Goal: Task Accomplishment & Management: Complete application form

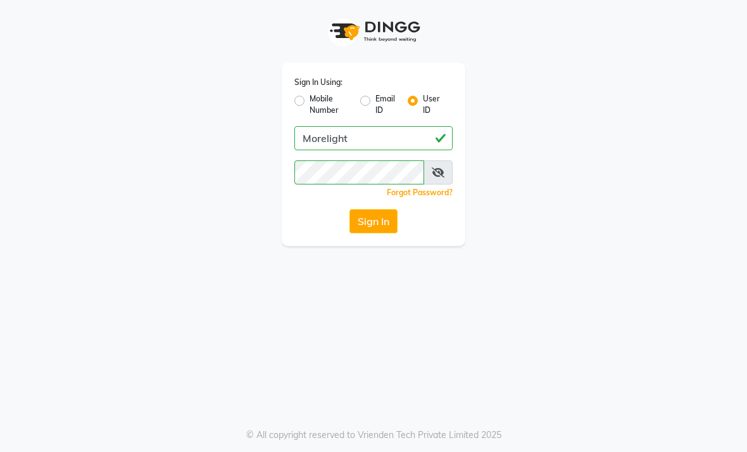
click at [365, 230] on button "Sign In" at bounding box center [374, 221] width 48 height 24
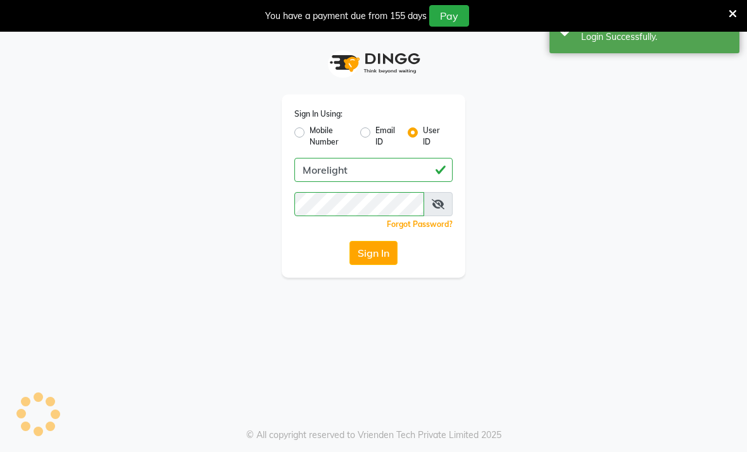
select select "service"
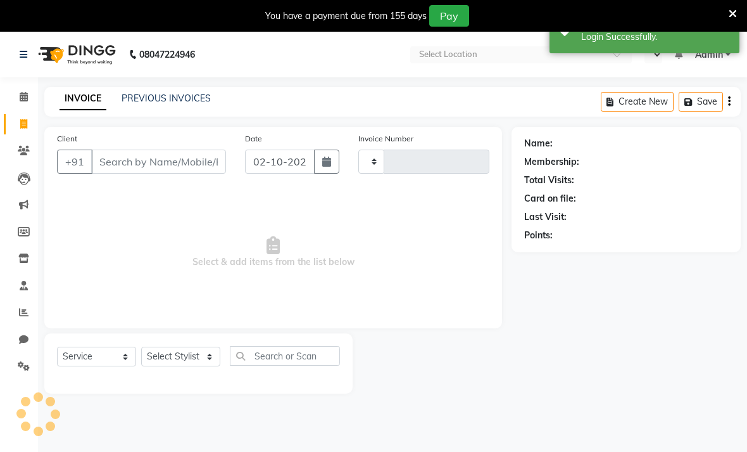
type input "0582"
select select "en"
select select "7824"
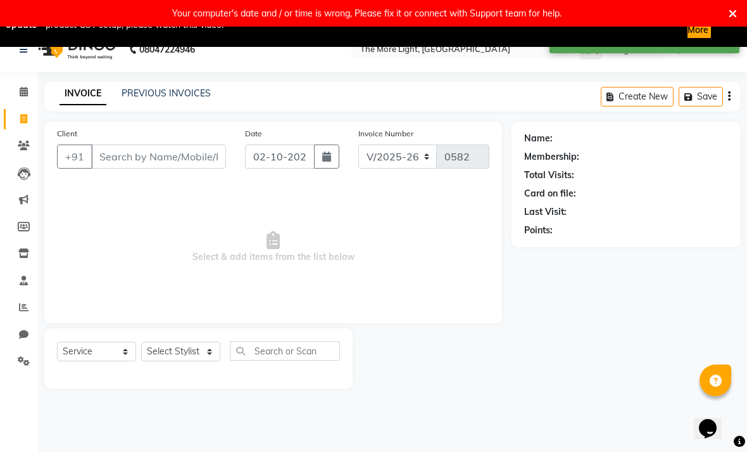
click at [110, 158] on input "Client" at bounding box center [158, 156] width 135 height 24
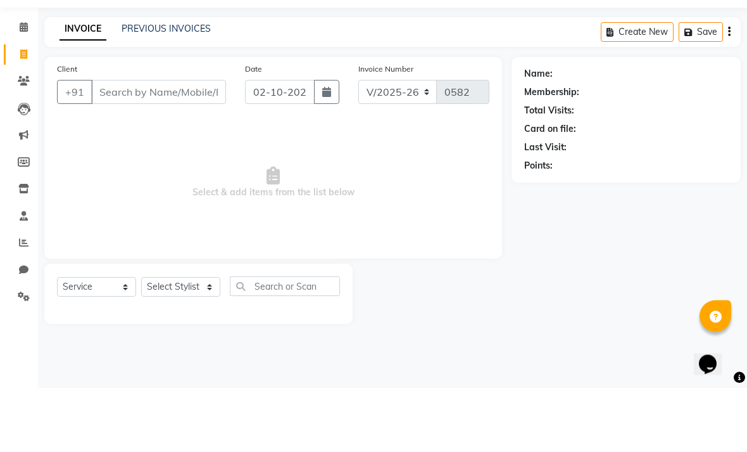
click at [316, 144] on button "button" at bounding box center [326, 156] width 25 height 24
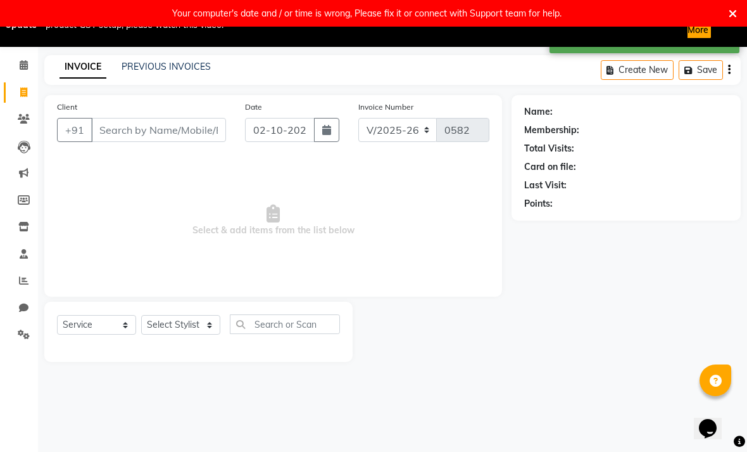
select select "10"
select select "2025"
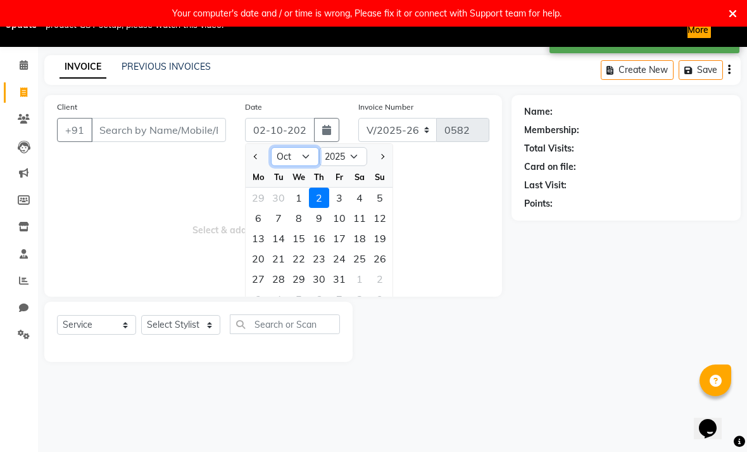
click at [297, 158] on select "Jan Feb Mar Apr May Jun [DATE] Aug Sep Oct Nov Dec" at bounding box center [295, 156] width 48 height 19
select select "9"
click at [276, 279] on div "30" at bounding box center [279, 279] width 20 height 20
type input "30-09-2025"
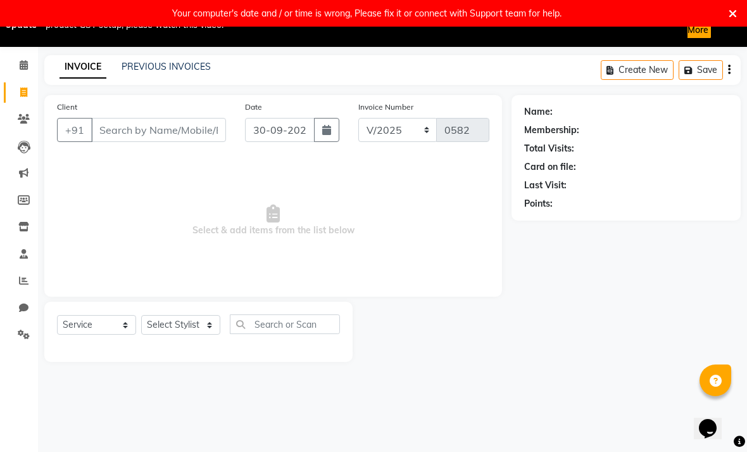
click at [322, 132] on icon "button" at bounding box center [326, 130] width 9 height 10
select select "9"
select select "2025"
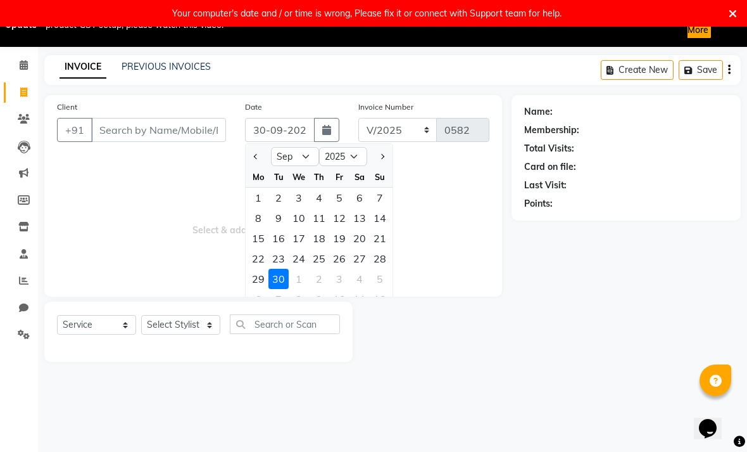
click at [448, 279] on span "Select & add items from the list below" at bounding box center [273, 220] width 433 height 127
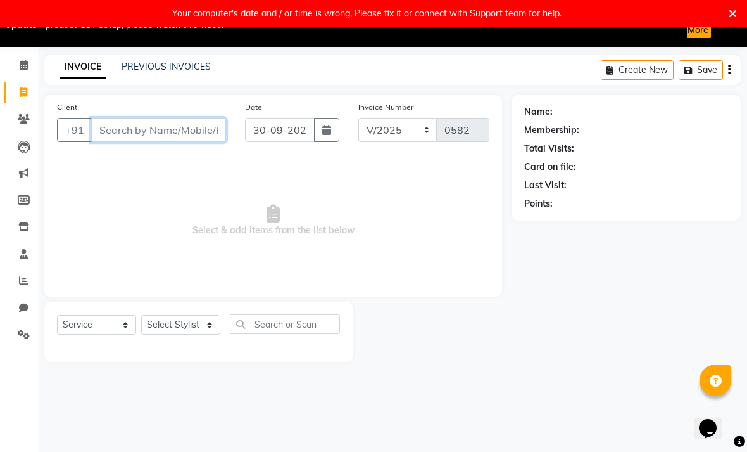
click at [139, 124] on input "Client" at bounding box center [158, 130] width 135 height 24
type input "8249049341"
click at [200, 133] on span "Add Client" at bounding box center [193, 130] width 50 height 13
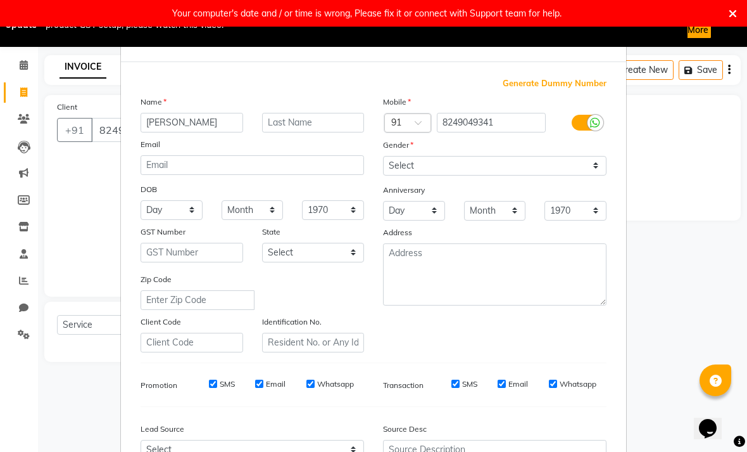
type input "[PERSON_NAME]"
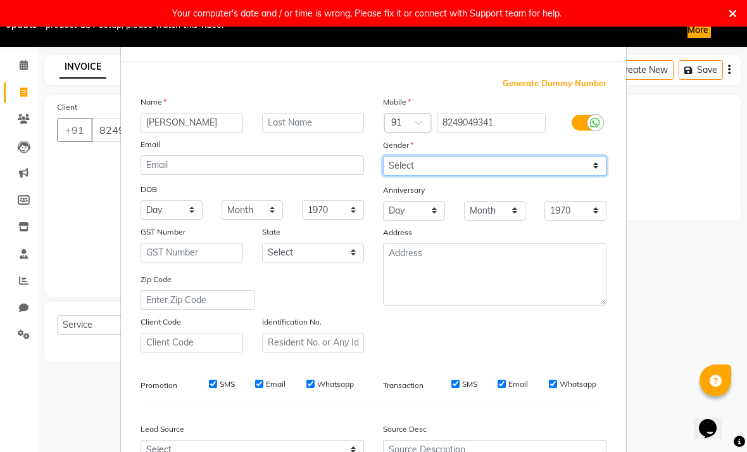
click at [562, 164] on select "Select [DEMOGRAPHIC_DATA] [DEMOGRAPHIC_DATA] Other Prefer Not To Say" at bounding box center [495, 166] width 224 height 20
select select "[DEMOGRAPHIC_DATA]"
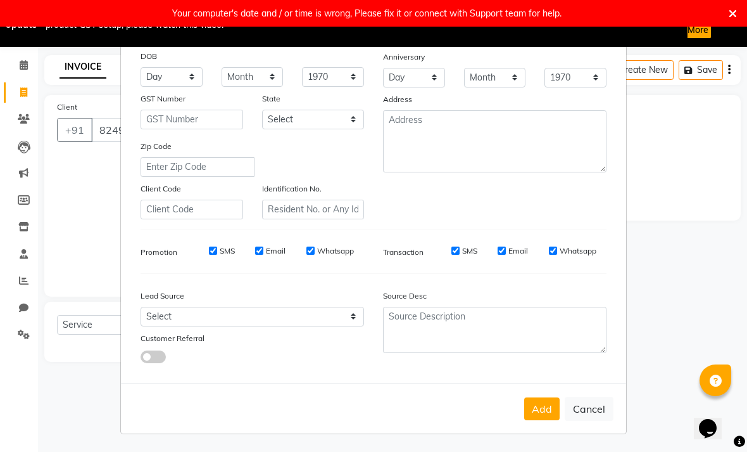
scroll to position [132, 0]
click at [543, 415] on button "Add" at bounding box center [541, 409] width 35 height 23
select select
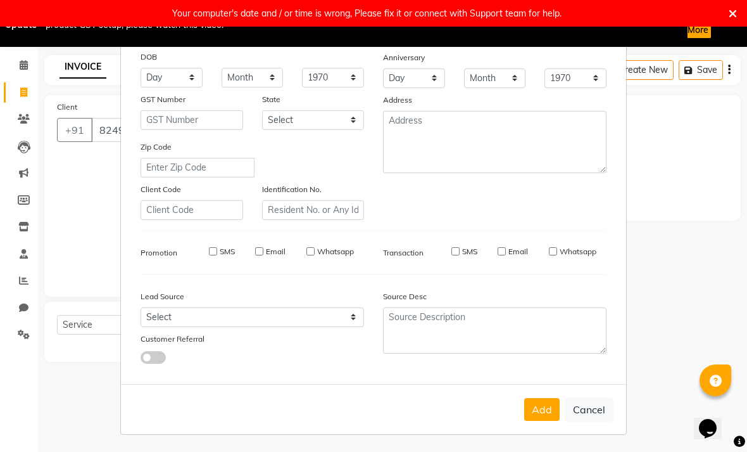
select select
checkbox input "false"
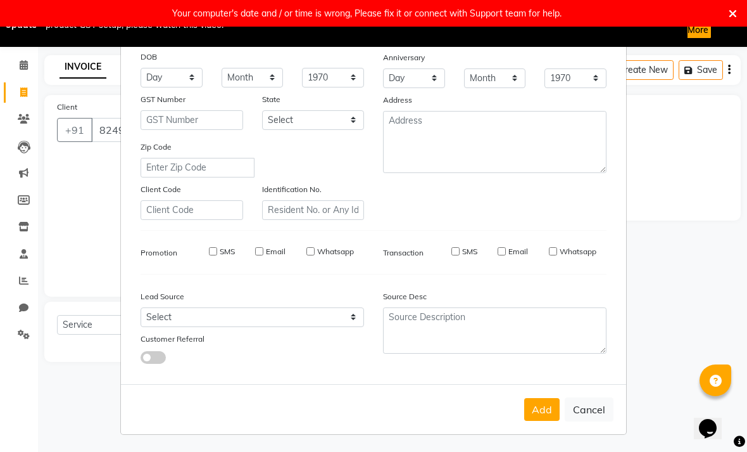
checkbox input "false"
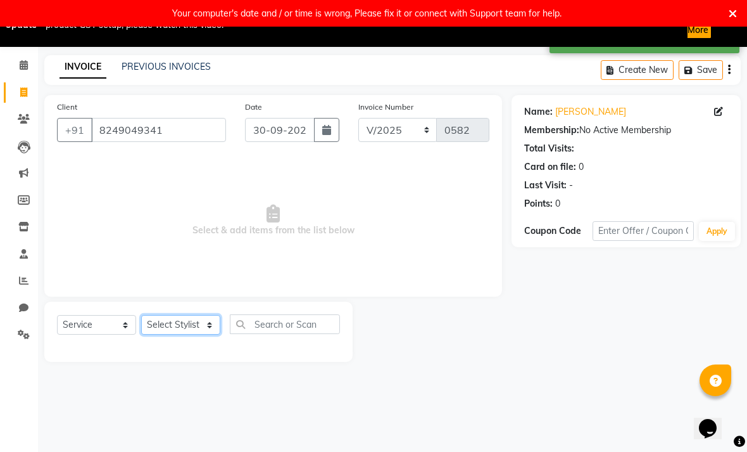
click at [162, 322] on select "Select Stylist [PERSON_NAME] anas [PERSON_NAME] [PERSON_NAME] Front [PERSON_NAM…" at bounding box center [180, 325] width 79 height 20
select select "69876"
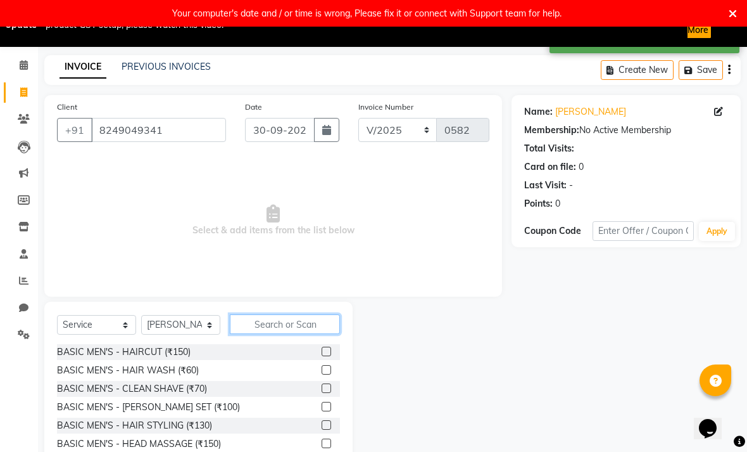
click at [293, 332] on input "text" at bounding box center [285, 324] width 110 height 20
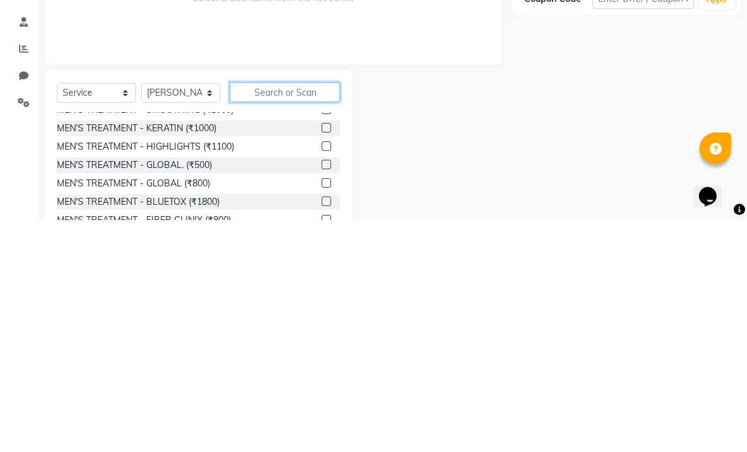
scroll to position [154, 0]
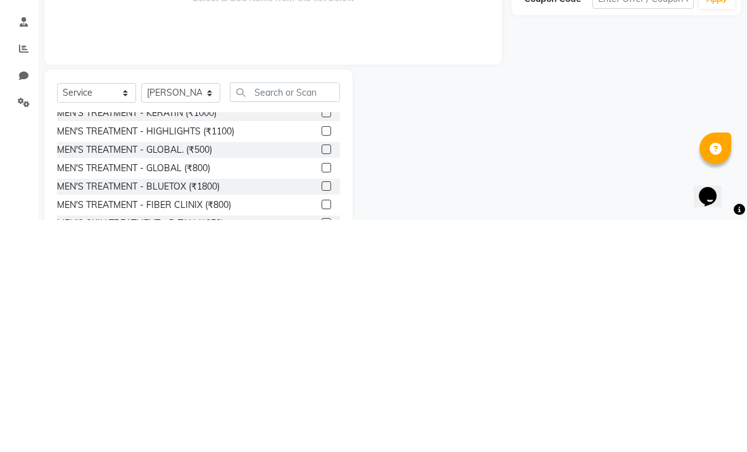
click at [483, 301] on div at bounding box center [432, 394] width 159 height 187
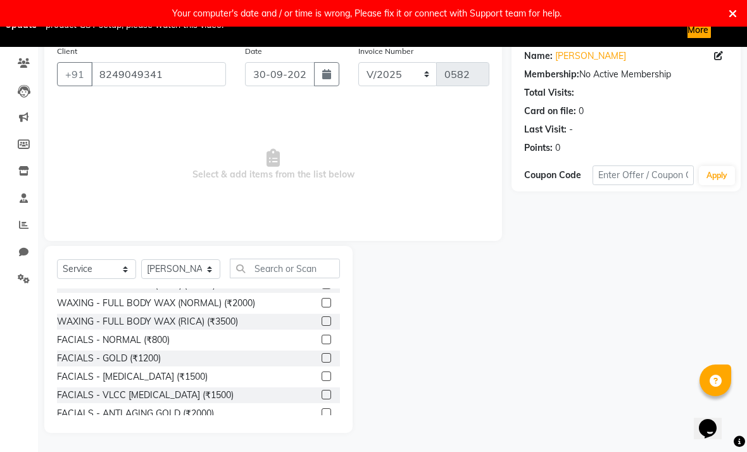
scroll to position [2564, 0]
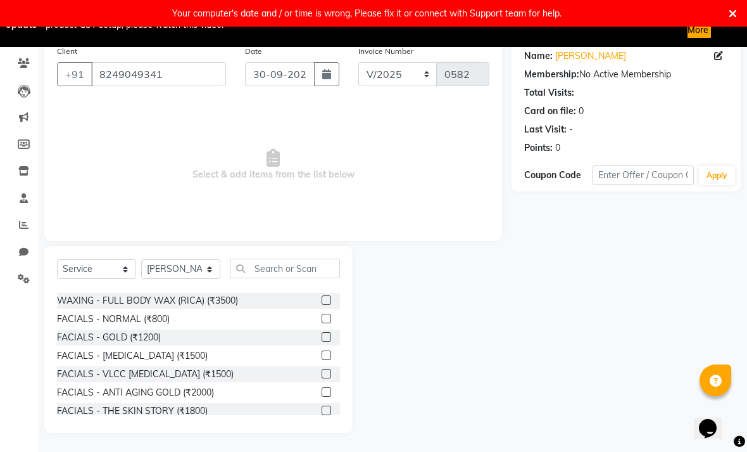
click at [729, 13] on icon at bounding box center [733, 13] width 8 height 11
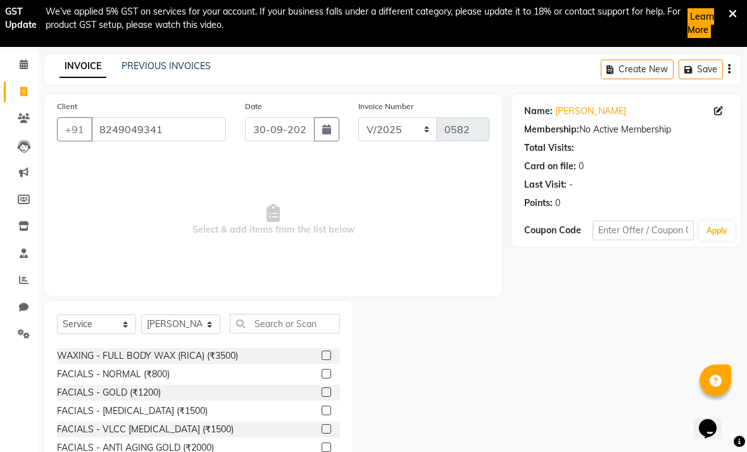
scroll to position [15, 0]
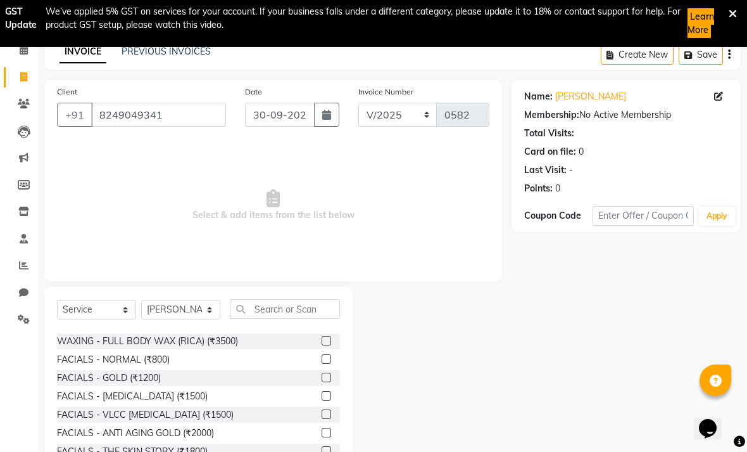
click at [542, 344] on div "Name: [PERSON_NAME] Membership: No Active Membership Total Visits: Card on file…" at bounding box center [631, 276] width 239 height 393
